Goal: Task Accomplishment & Management: Manage account settings

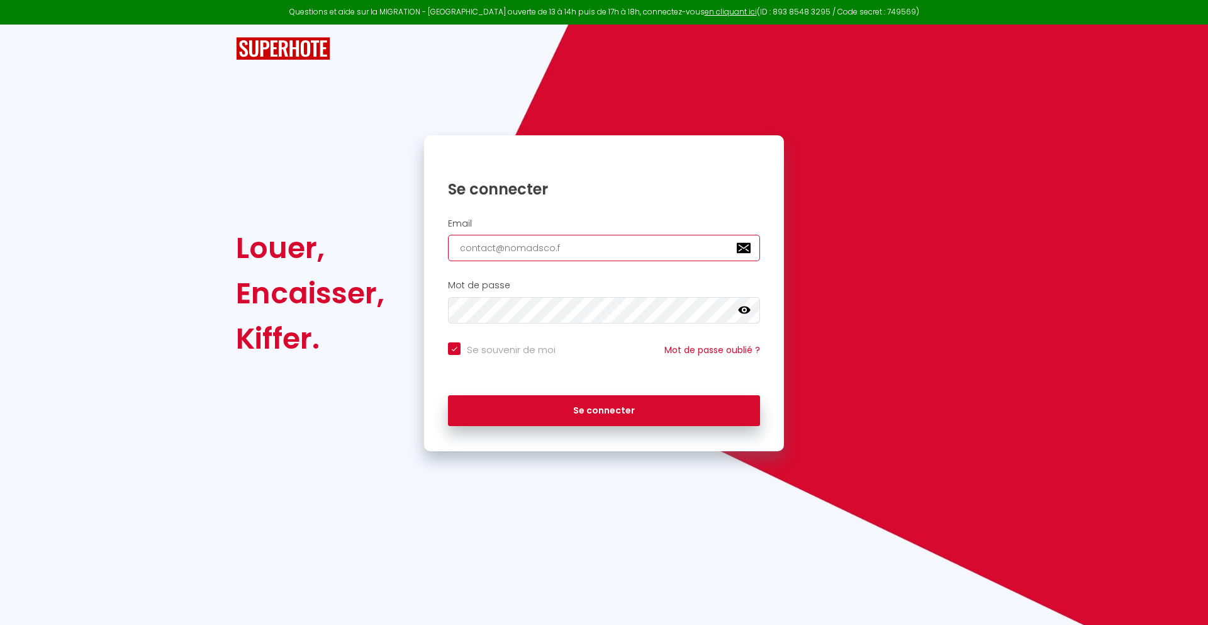
type input "[EMAIL_ADDRESS][DOMAIN_NAME]"
checkbox input "true"
type input "[EMAIL_ADDRESS][DOMAIN_NAME]"
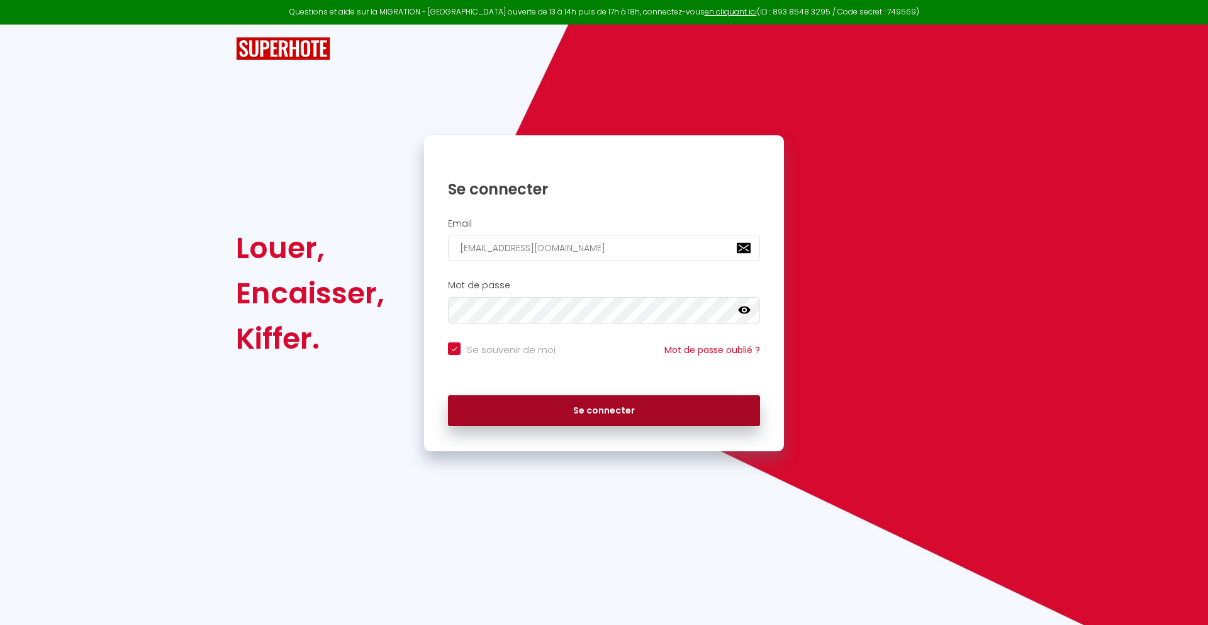
click at [604, 410] on button "Se connecter" at bounding box center [604, 410] width 312 height 31
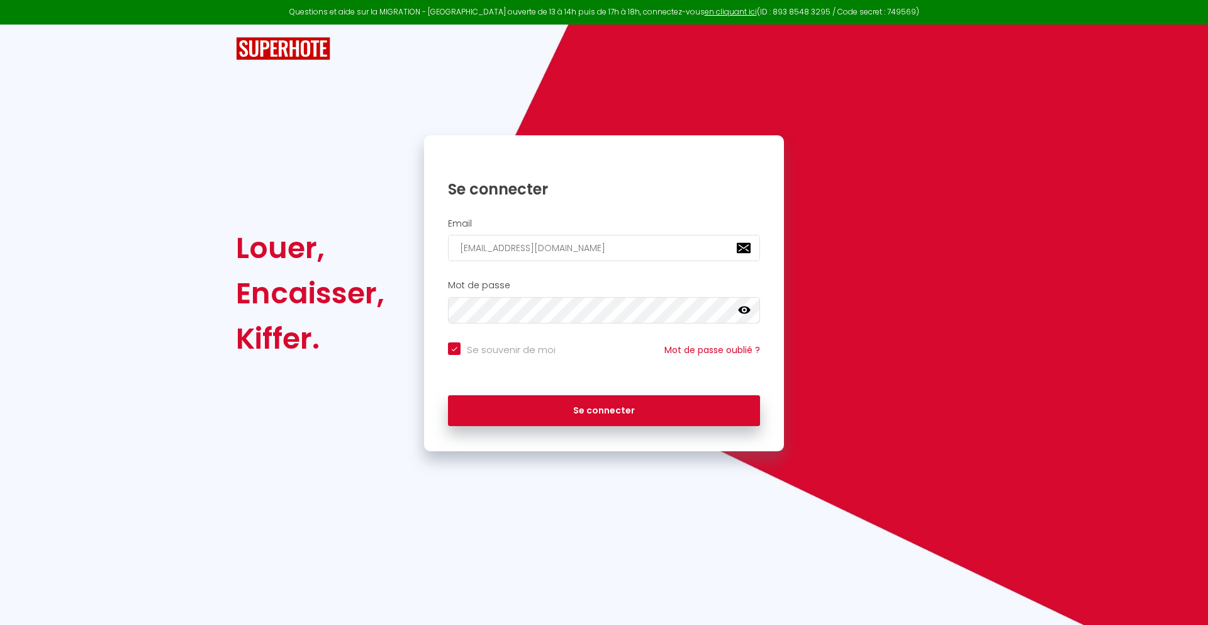
checkbox input "true"
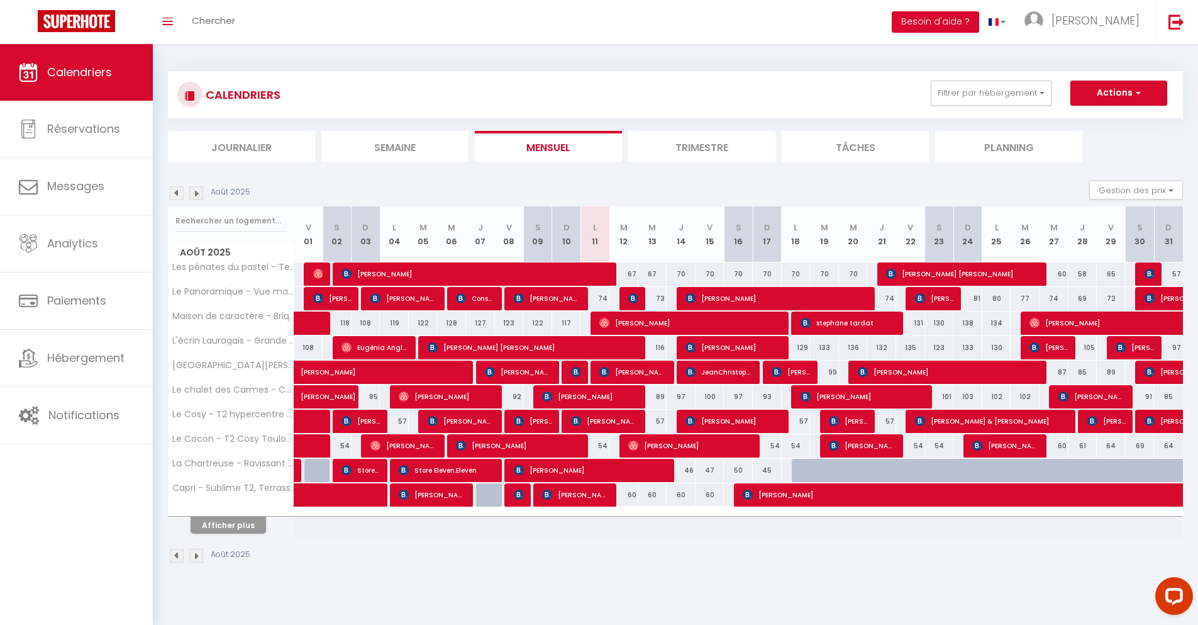
click at [242, 146] on li "Journalier" at bounding box center [241, 146] width 147 height 31
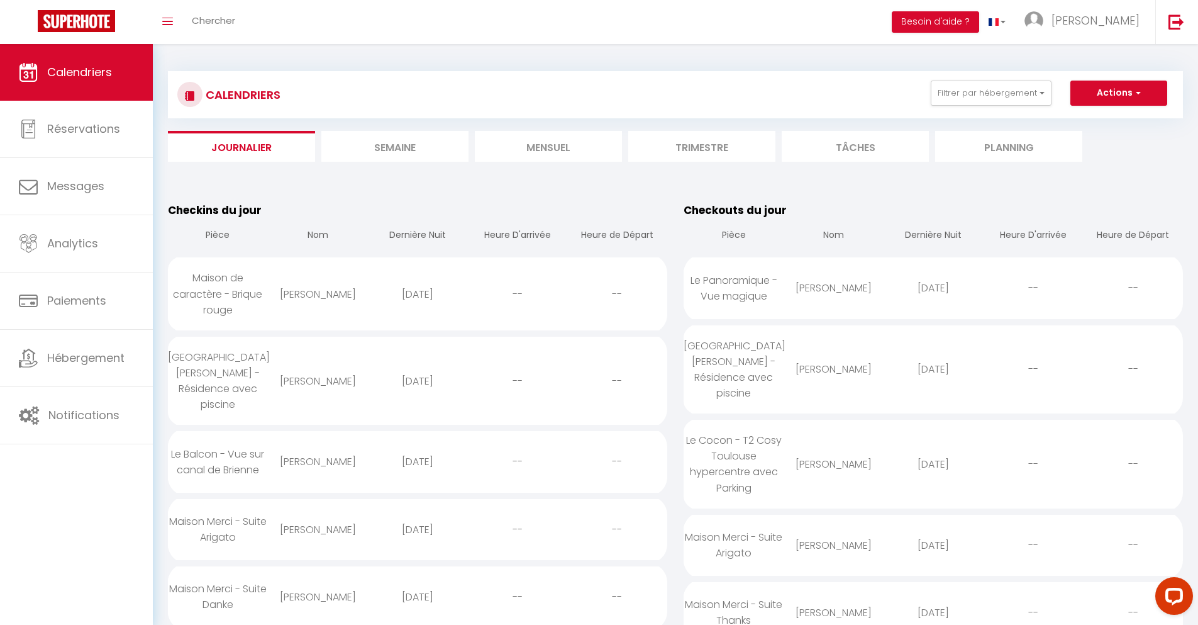
scroll to position [1086, 0]
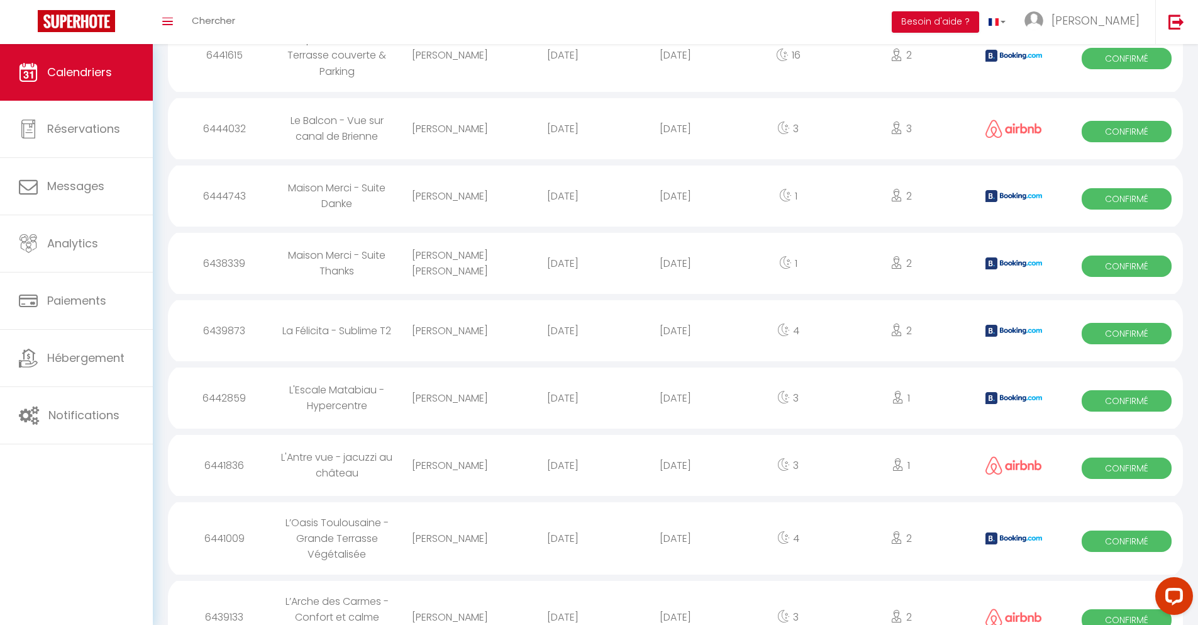
select select "0"
select select "1"
select select
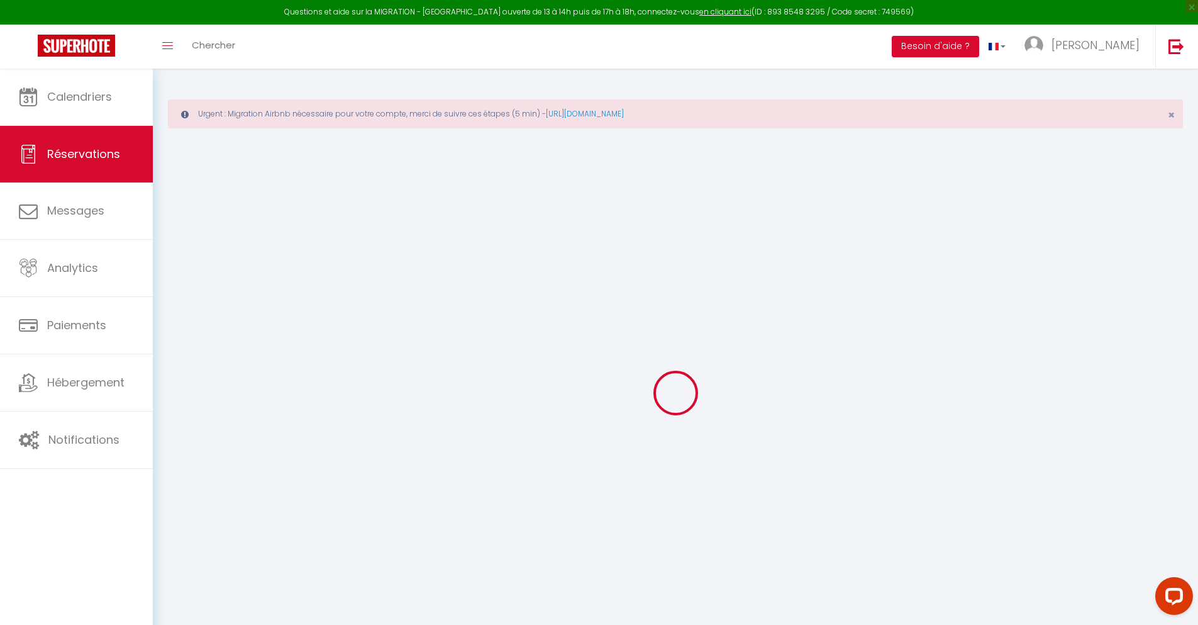
select select
checkbox input "false"
select select
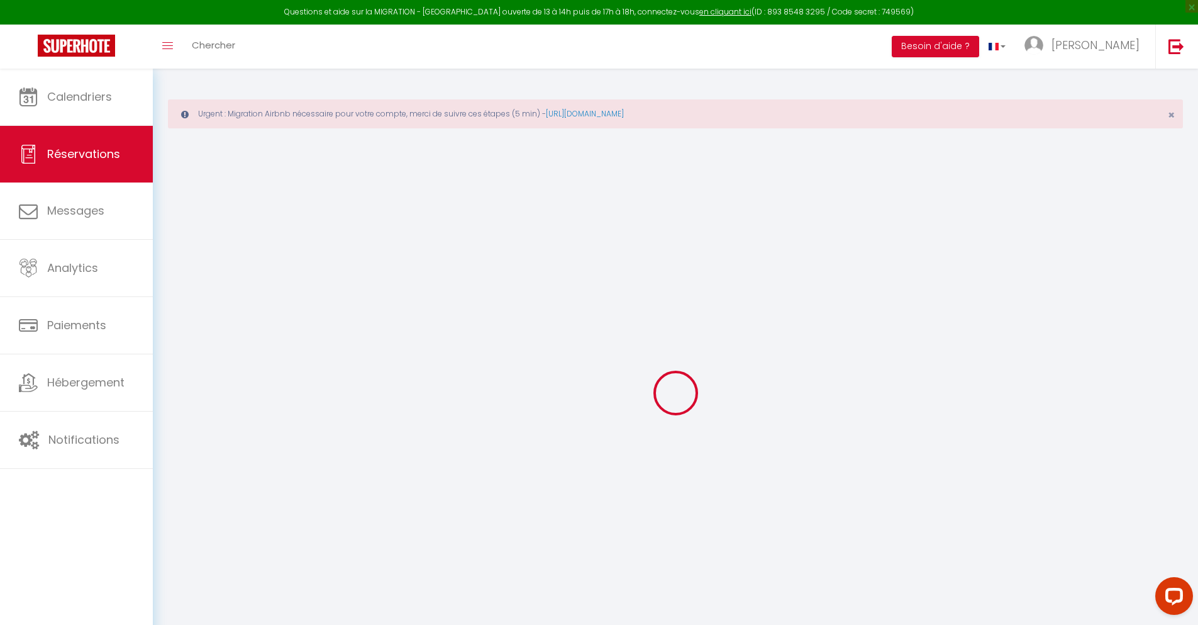
checkbox input "false"
type textarea "** THIS RESERVATION HAS BEEN PRE-PAID ** BOOKING NOTE : Payment charge is EUR 1…"
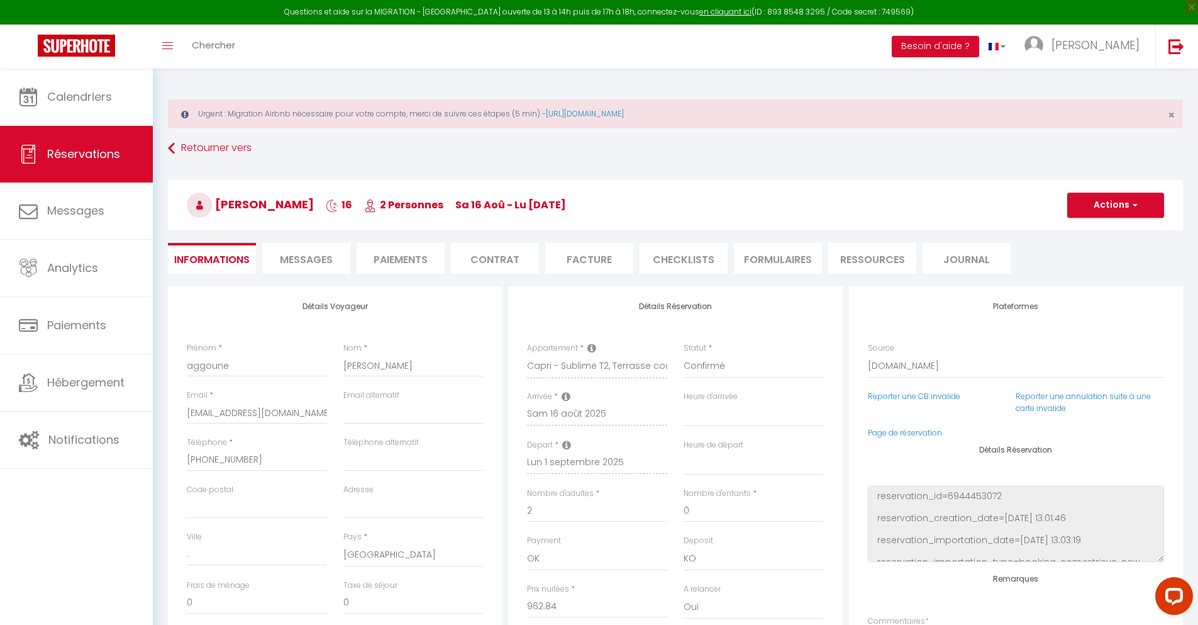
type input "42"
type input "63.02"
select select
checkbox input "false"
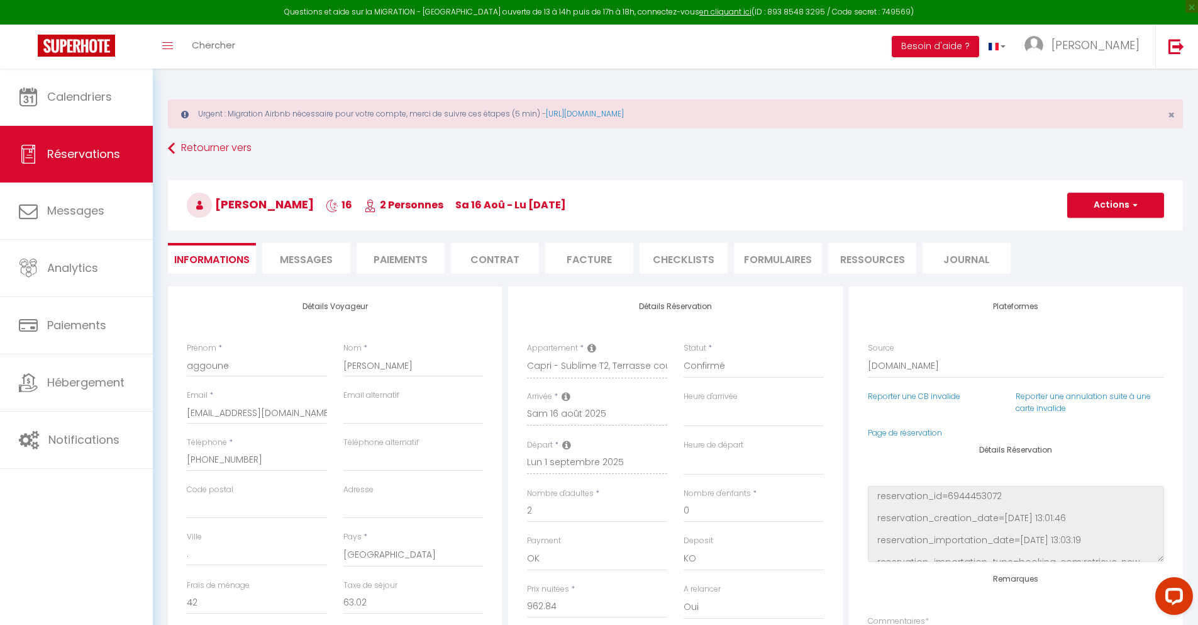
select select
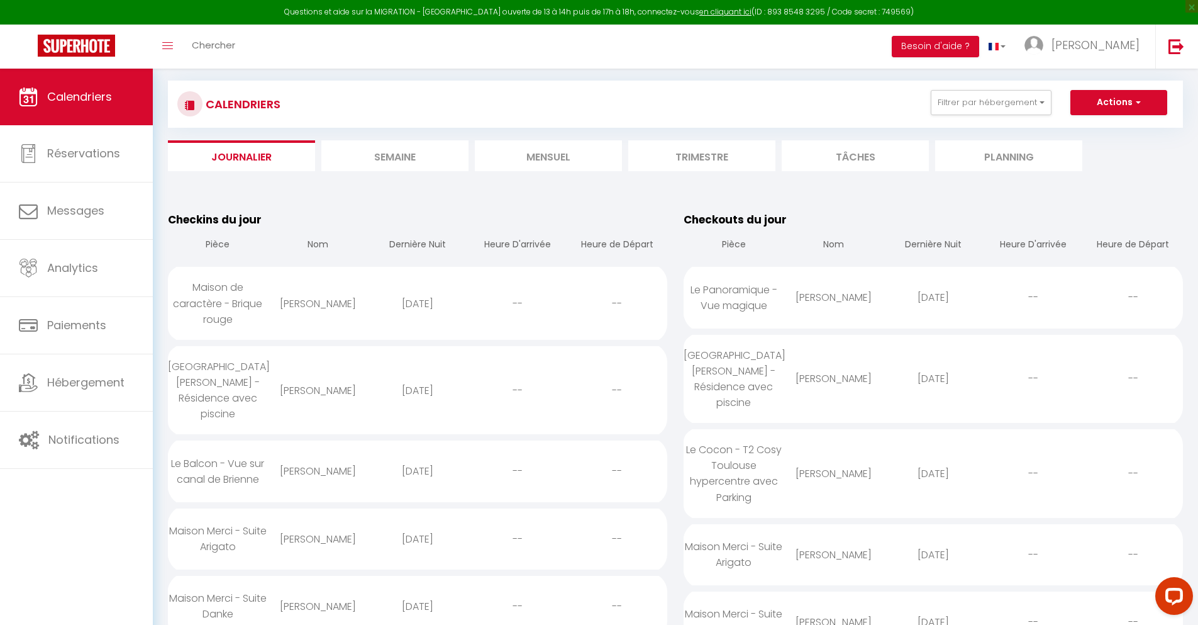
scroll to position [1243, 0]
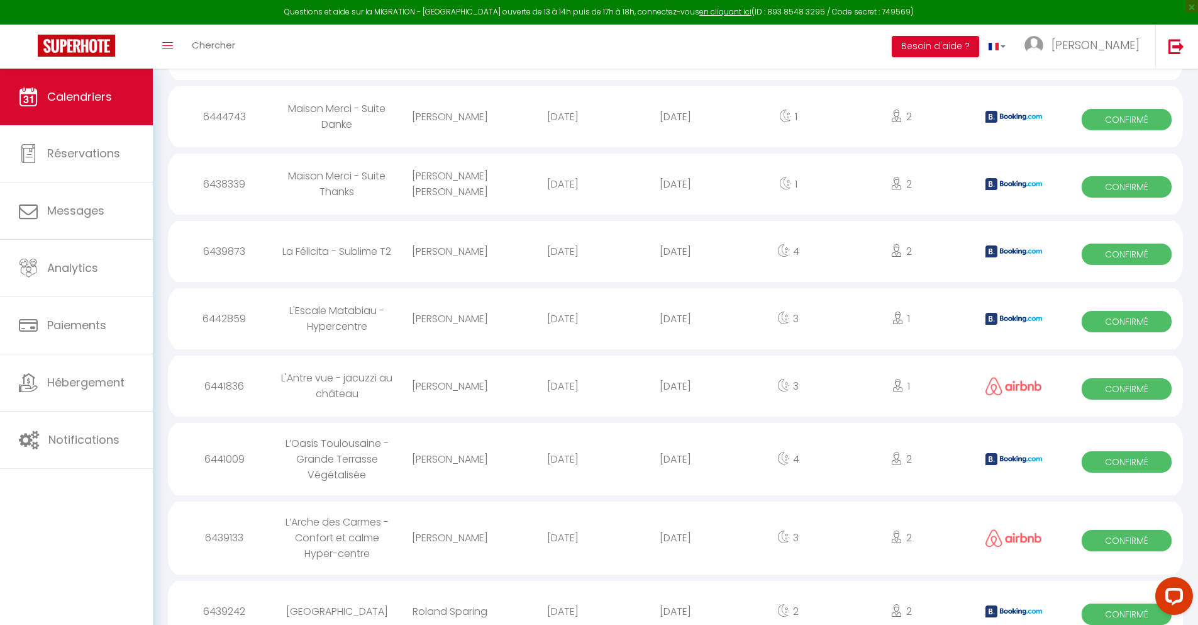
select select "0"
select select "1"
select select
